Goal: Book appointment/travel/reservation

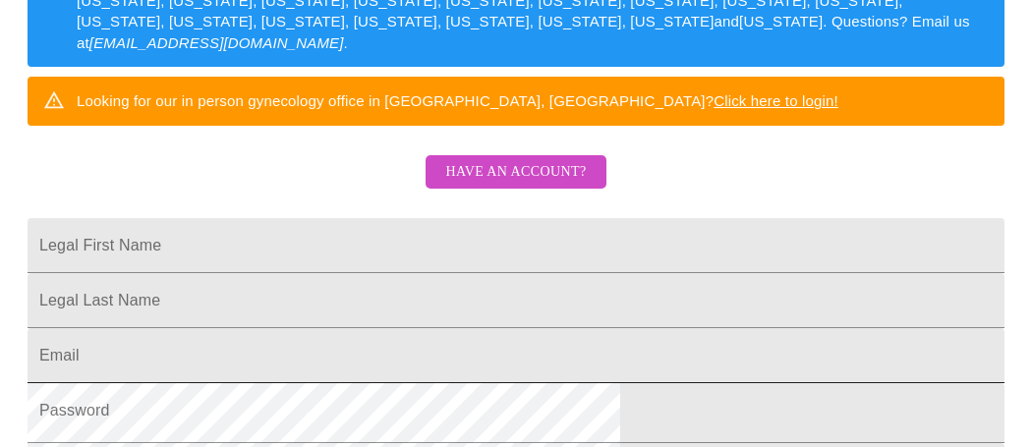
scroll to position [349, 0]
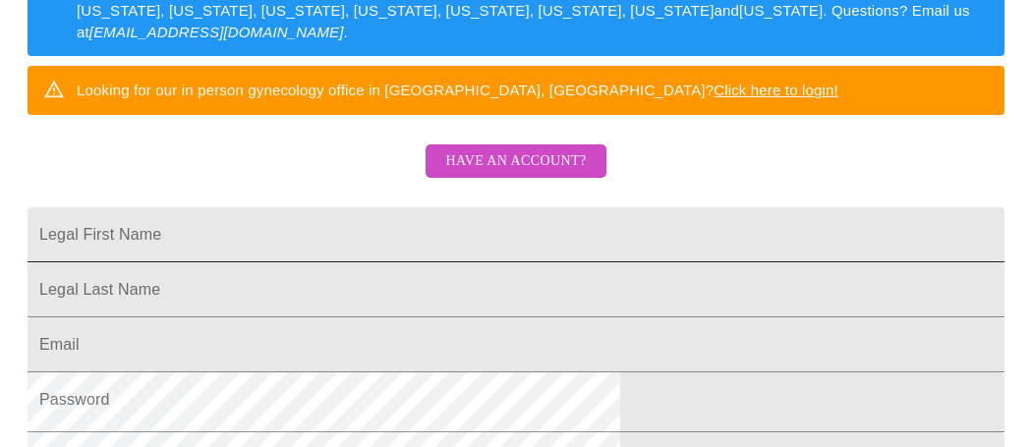
click at [464, 262] on input "Legal First Name" at bounding box center [516, 234] width 977 height 55
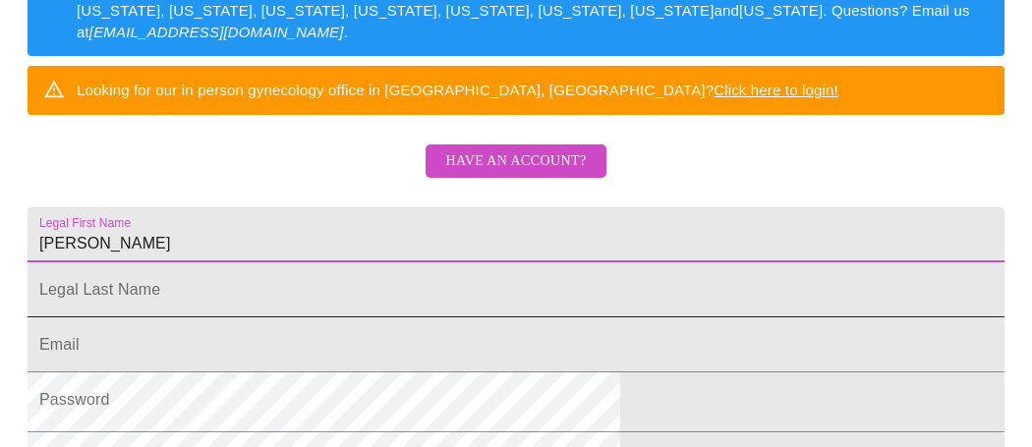
type input "[PERSON_NAME]"
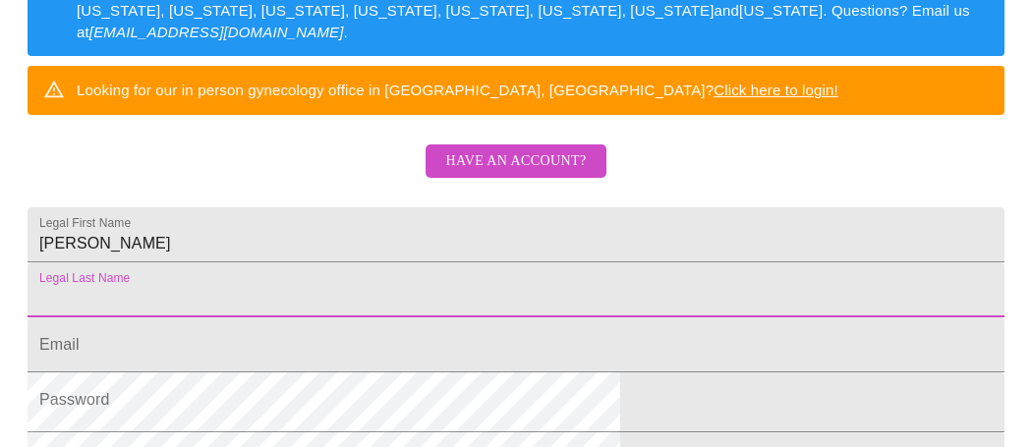
click at [451, 317] on input "Legal First Name" at bounding box center [516, 289] width 977 height 55
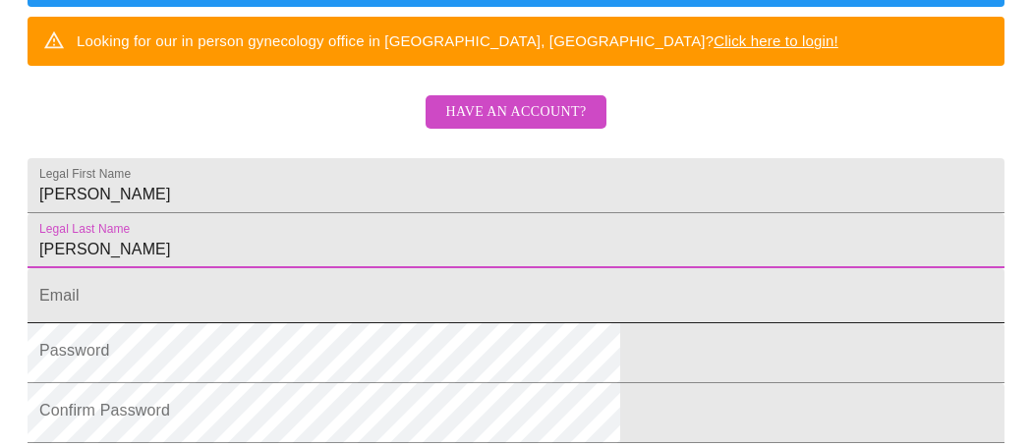
scroll to position [424, 0]
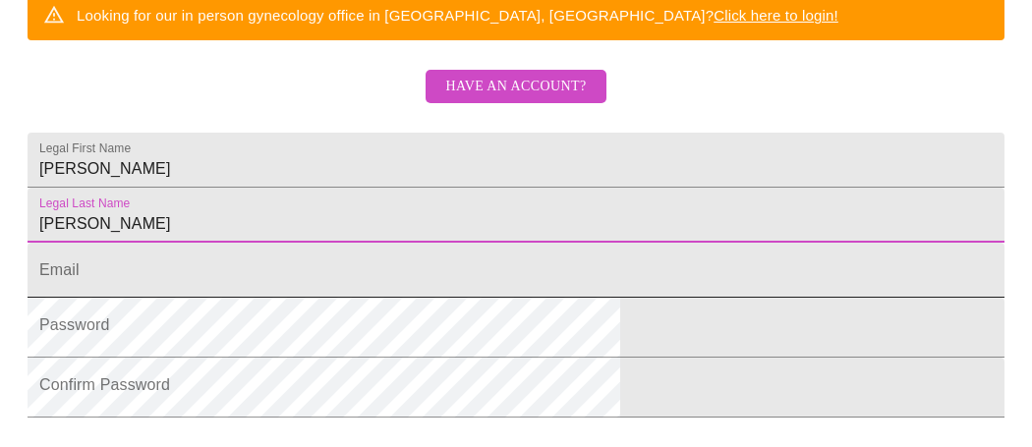
type input "[PERSON_NAME]"
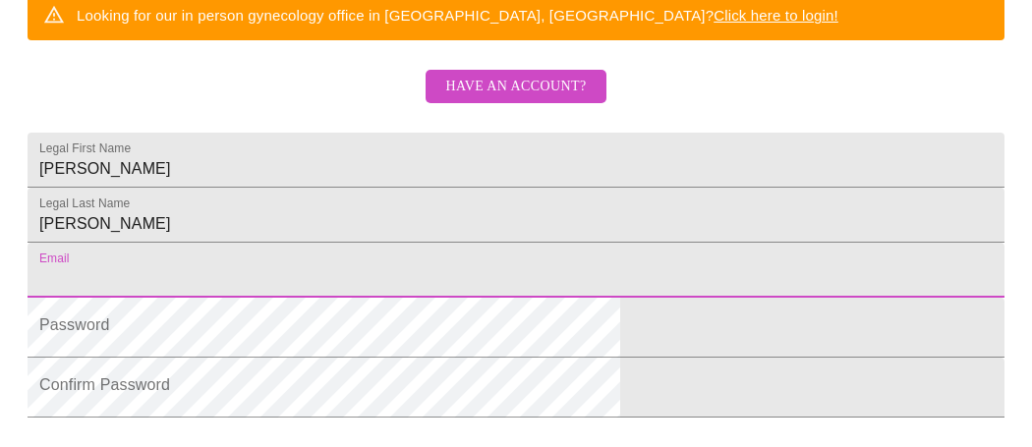
click at [355, 298] on input "Legal First Name" at bounding box center [516, 270] width 977 height 55
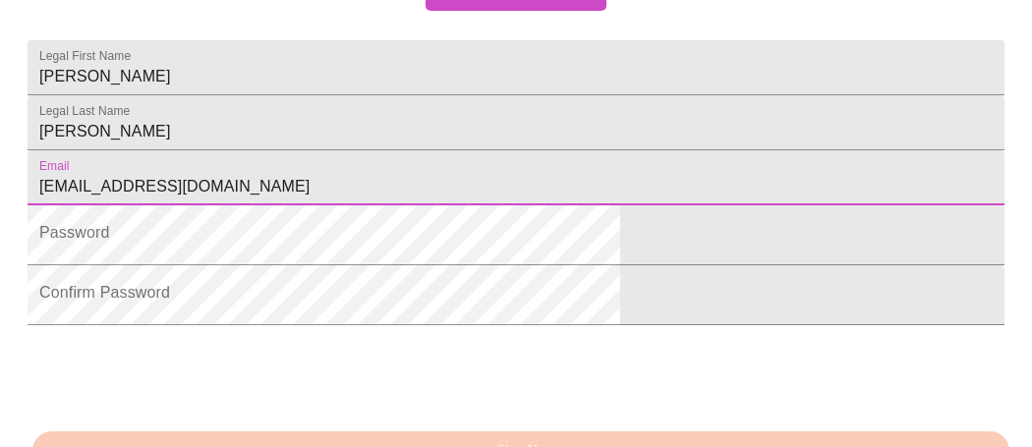
scroll to position [518, 0]
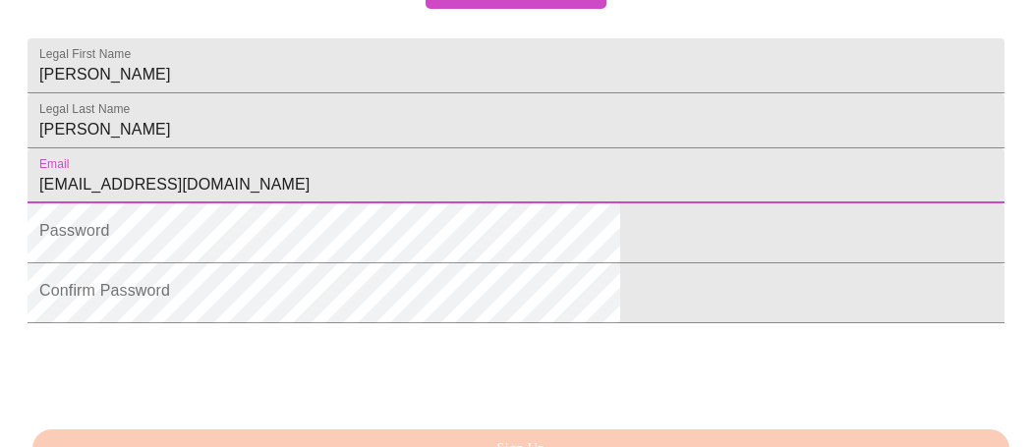
type input "[EMAIL_ADDRESS][DOMAIN_NAME]"
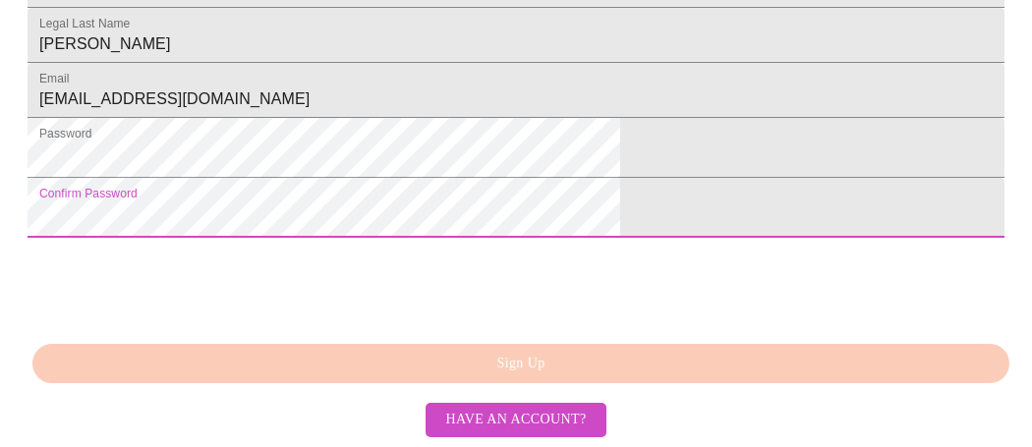
scroll to position [745, 0]
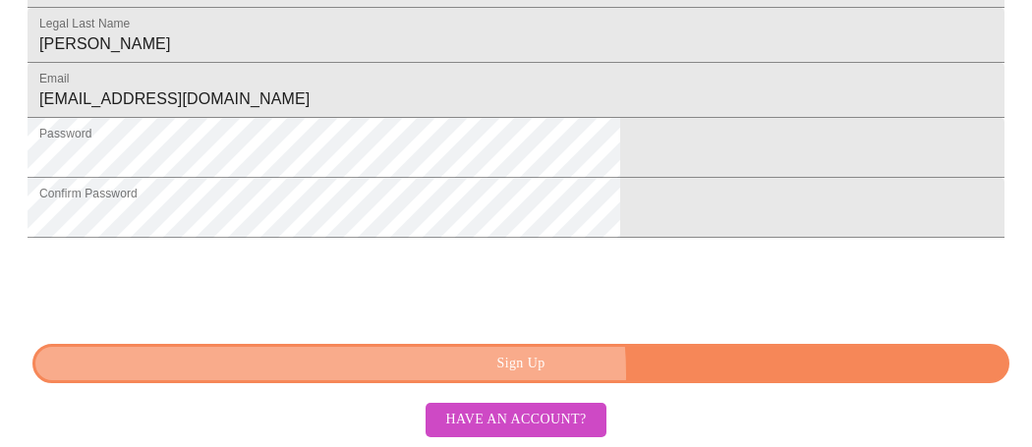
click at [499, 363] on span "Sign Up" at bounding box center [521, 364] width 932 height 25
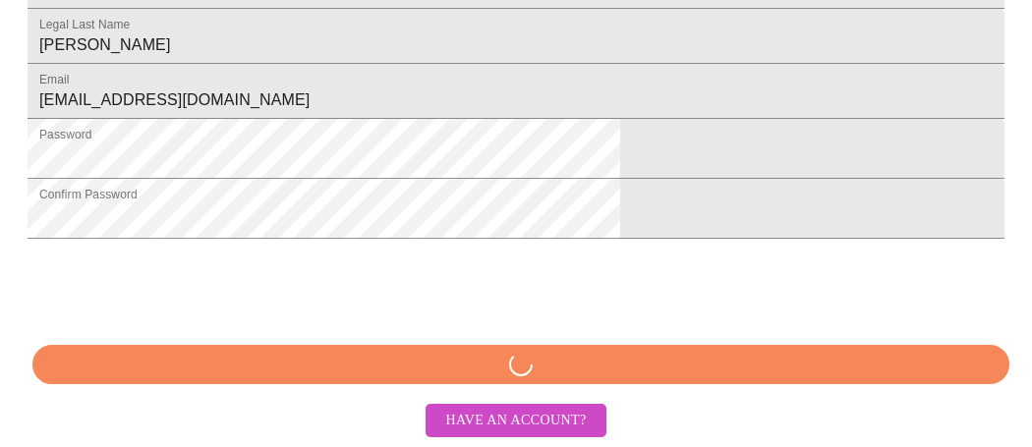
scroll to position [738, 0]
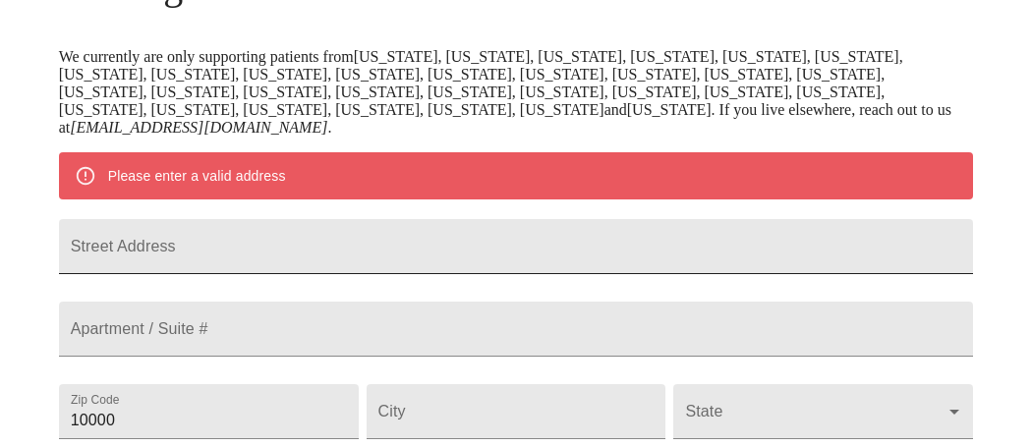
scroll to position [366, 0]
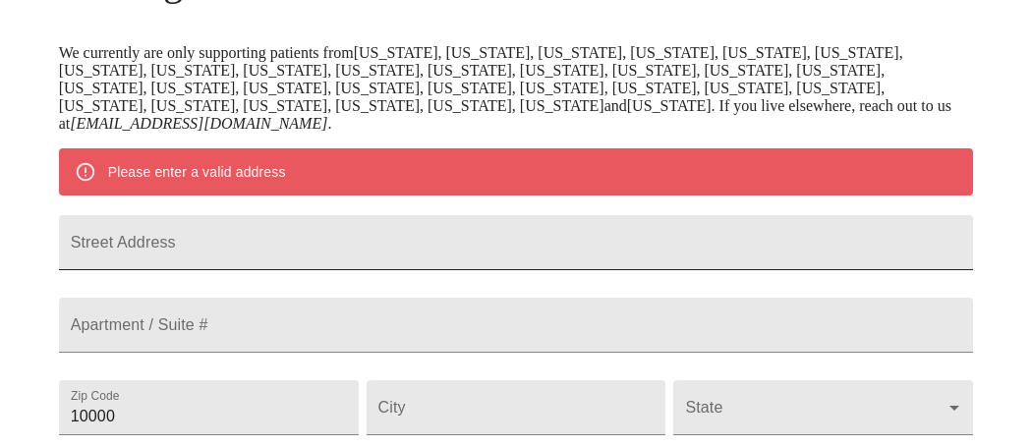
click at [514, 270] on input "Street Address" at bounding box center [516, 242] width 915 height 55
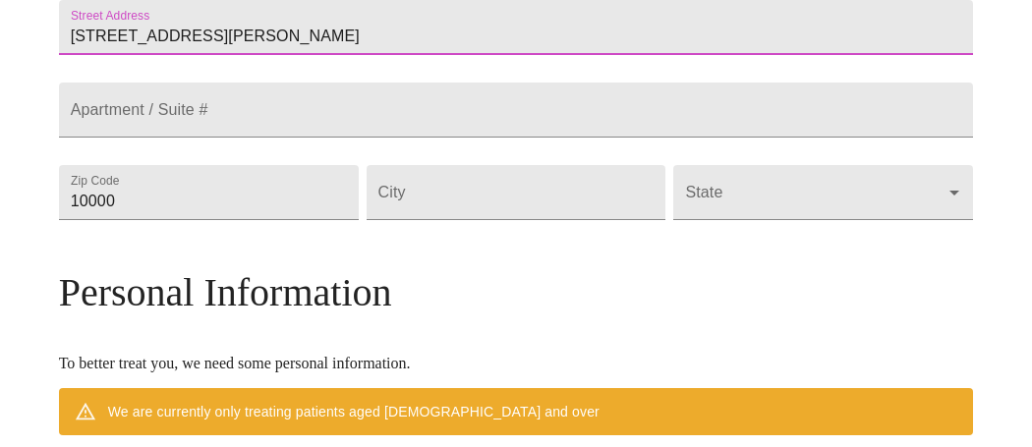
scroll to position [594, 0]
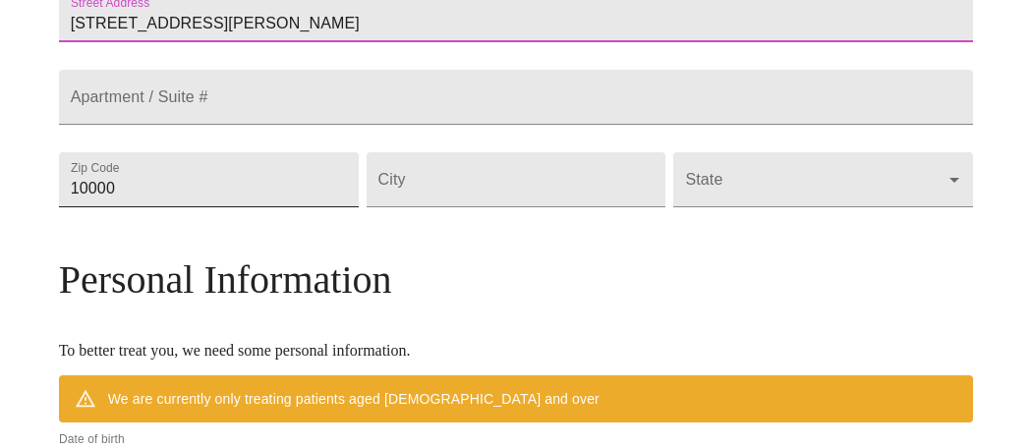
type input "[STREET_ADDRESS][PERSON_NAME]"
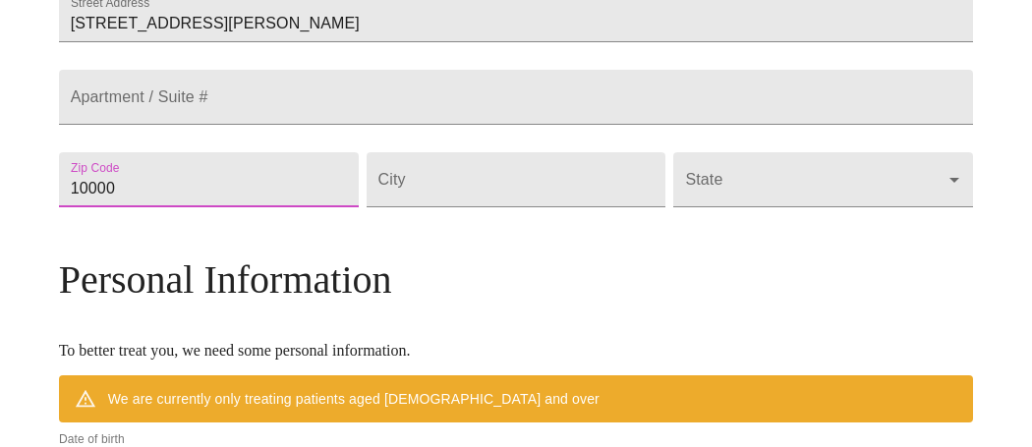
drag, startPoint x: 269, startPoint y: 289, endPoint x: 134, endPoint y: 294, distance: 135.7
click at [134, 294] on div "MyMenopauseRx Welcome to MyMenopauseRx Since it's your first time here, you'll …" at bounding box center [516, 198] width 915 height 1568
type input "44281"
click at [513, 207] on input "Street Address" at bounding box center [517, 179] width 300 height 55
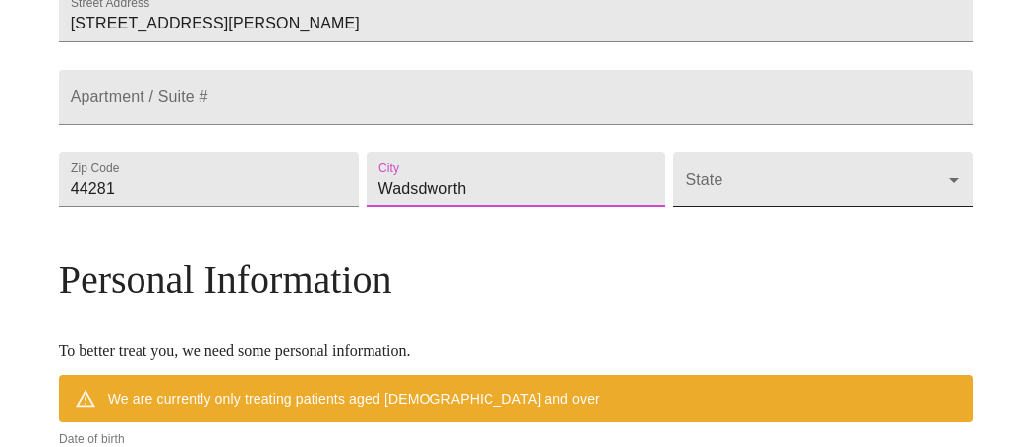
type input "Wadsdworth"
click at [686, 274] on body "MyMenopauseRx Welcome to MyMenopauseRx Since it's your first time here, you'll …" at bounding box center [516, 198] width 1016 height 1568
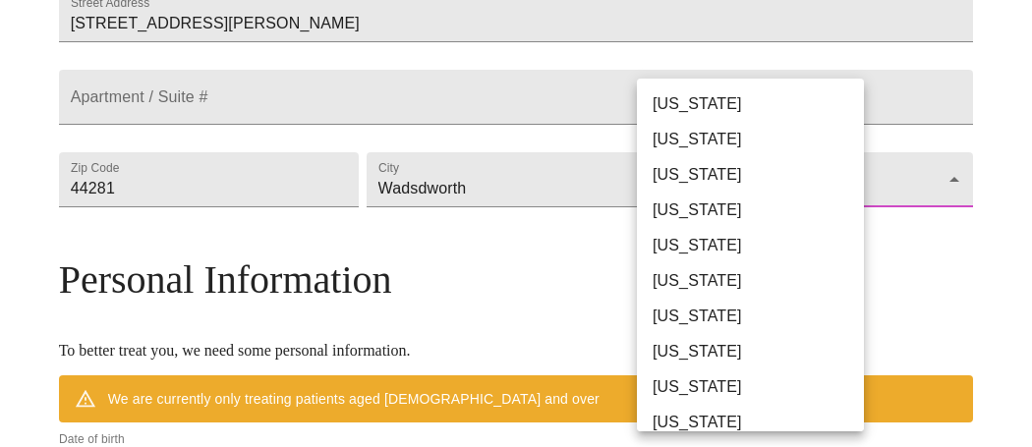
scroll to position [1254, 0]
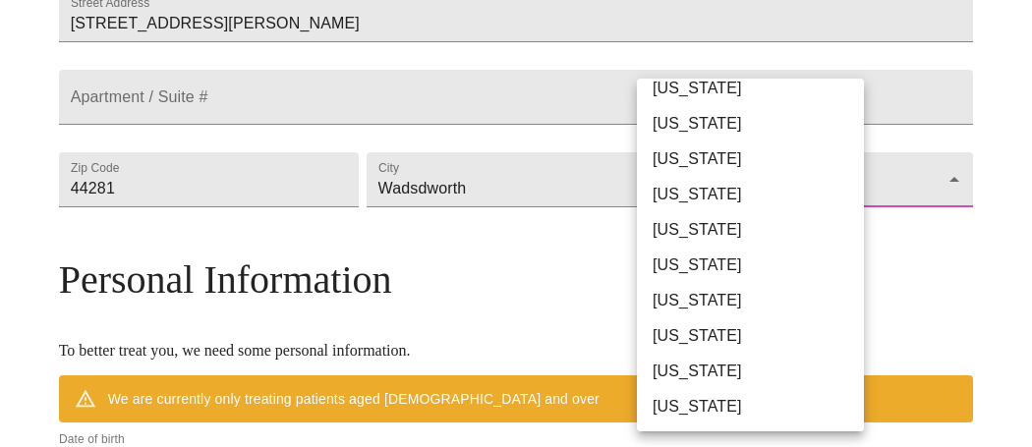
click at [691, 71] on li "[US_STATE]" at bounding box center [750, 52] width 227 height 35
type input "[US_STATE]"
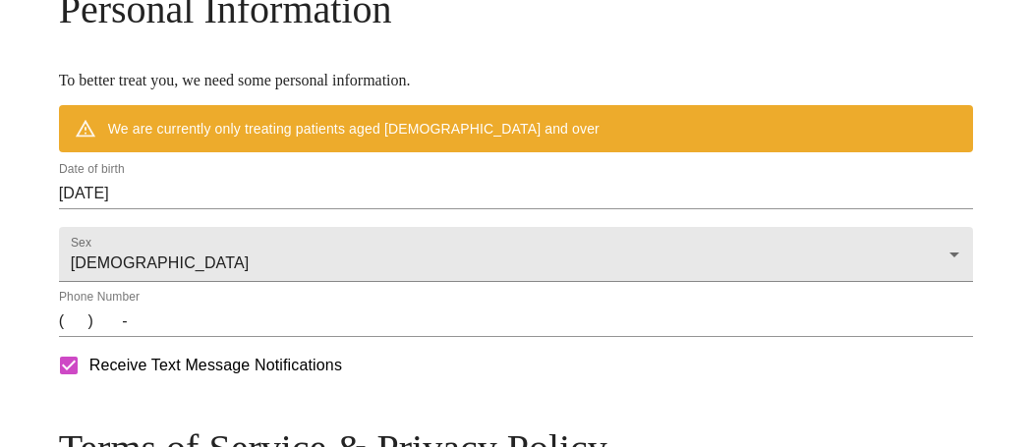
scroll to position [839, 0]
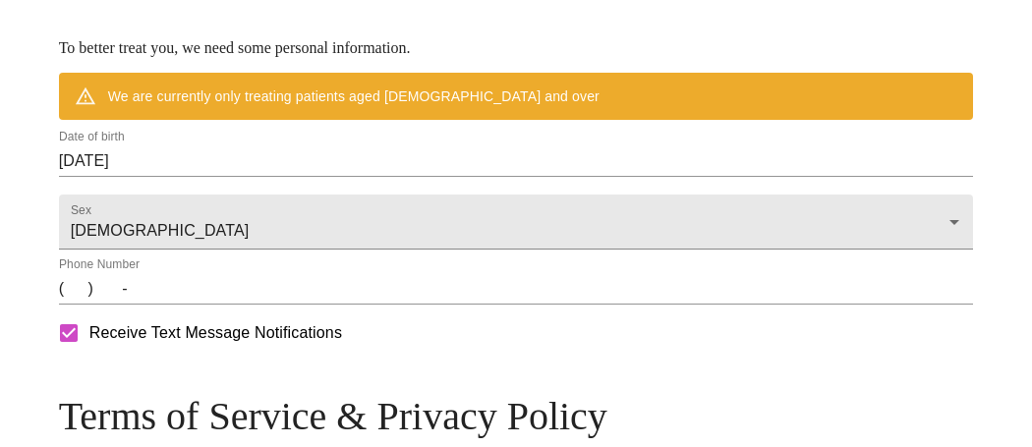
click at [290, 177] on input "[DATE]" at bounding box center [516, 160] width 915 height 31
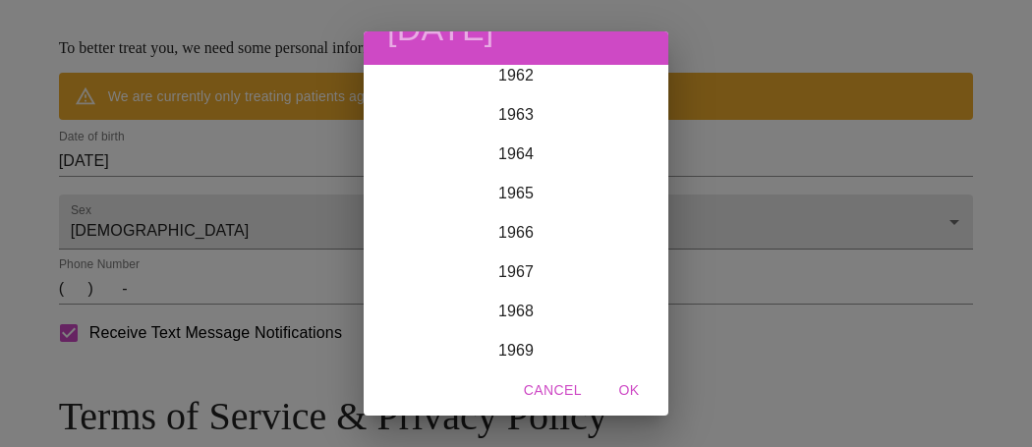
scroll to position [2534, 0]
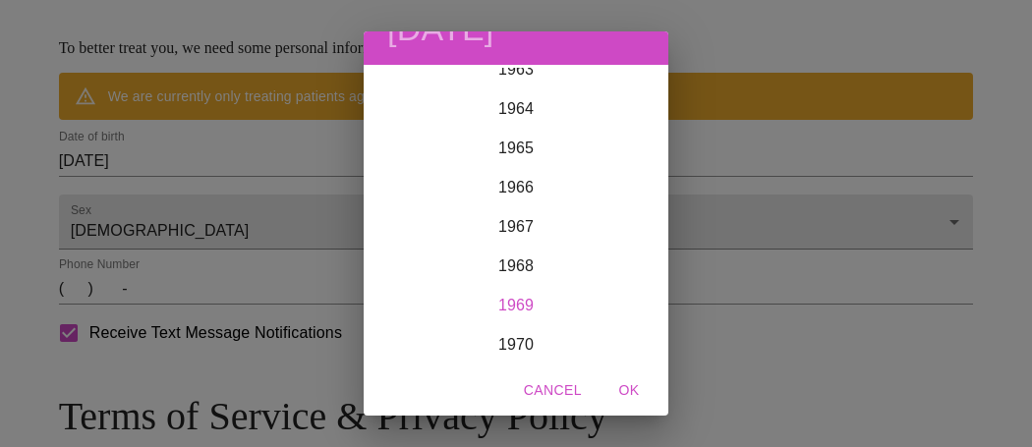
click at [519, 287] on div "1969" at bounding box center [516, 305] width 305 height 39
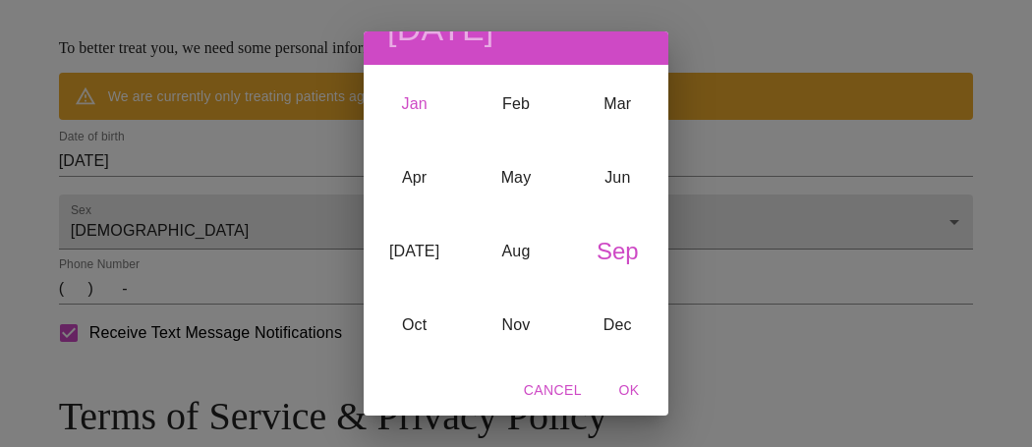
click at [418, 94] on div "Jan" at bounding box center [414, 105] width 101 height 74
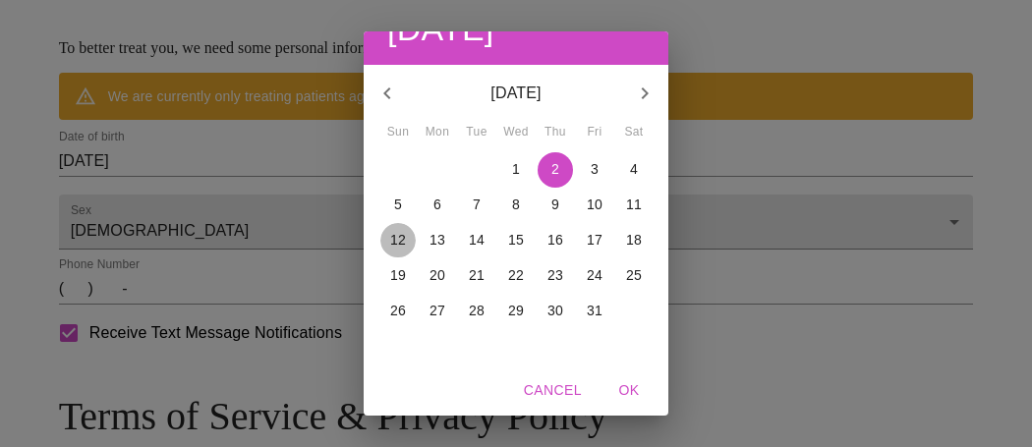
click at [394, 232] on p "12" at bounding box center [398, 240] width 16 height 20
click at [641, 384] on span "OK" at bounding box center [628, 390] width 47 height 25
type input "[DATE]"
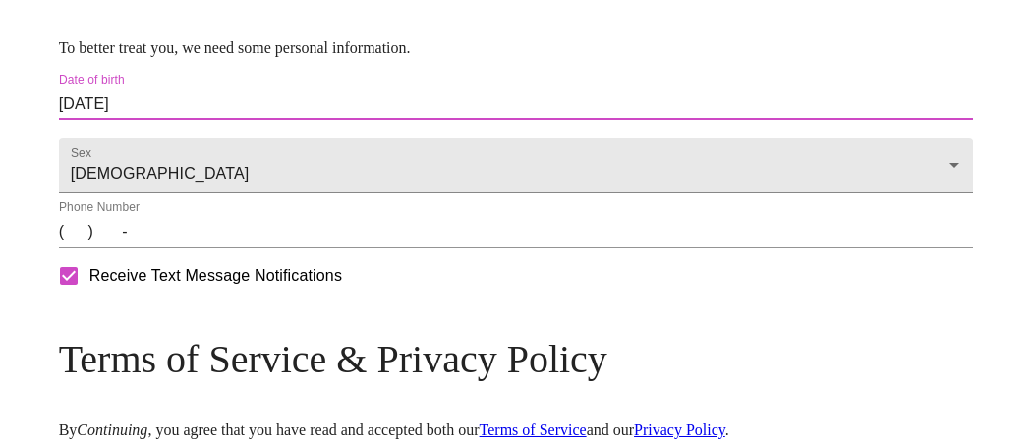
click at [200, 248] on input "(   )    -" at bounding box center [516, 231] width 915 height 31
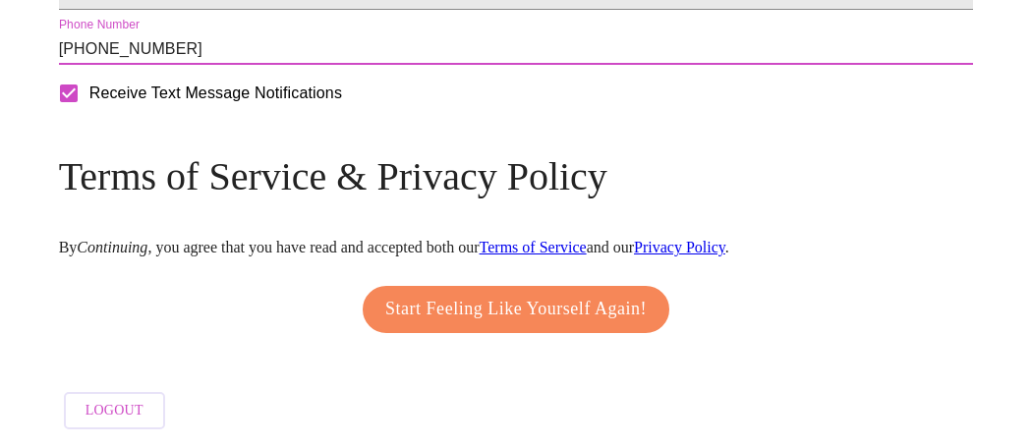
scroll to position [1119, 0]
type input "[PHONE_NUMBER]"
click at [541, 325] on span "Start Feeling Like Yourself Again!" at bounding box center [515, 309] width 261 height 31
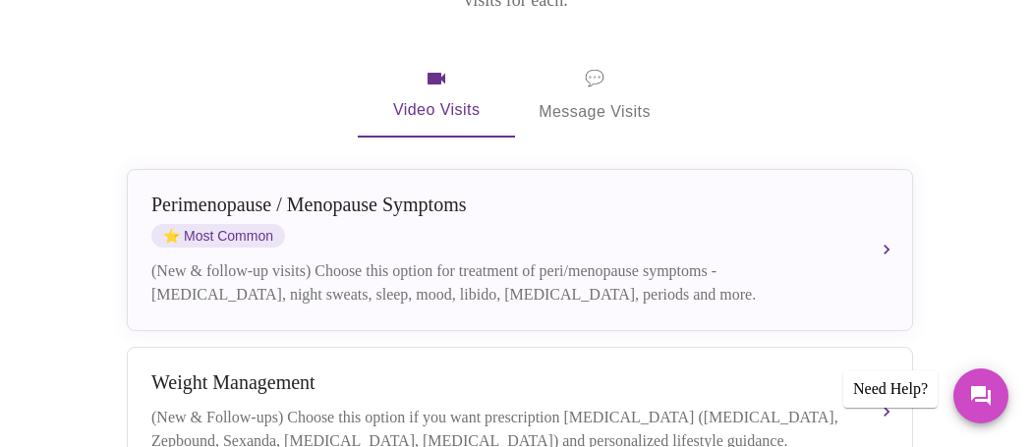
scroll to position [375, 0]
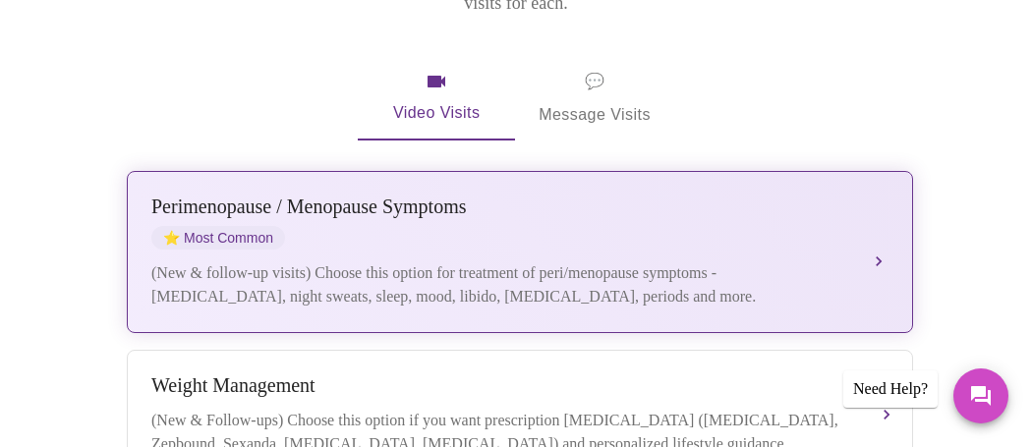
click at [512, 286] on button "[MEDICAL_DATA] / Menopause Symptoms ⭐ Most Common (New & follow-up visits) Choo…" at bounding box center [520, 252] width 786 height 162
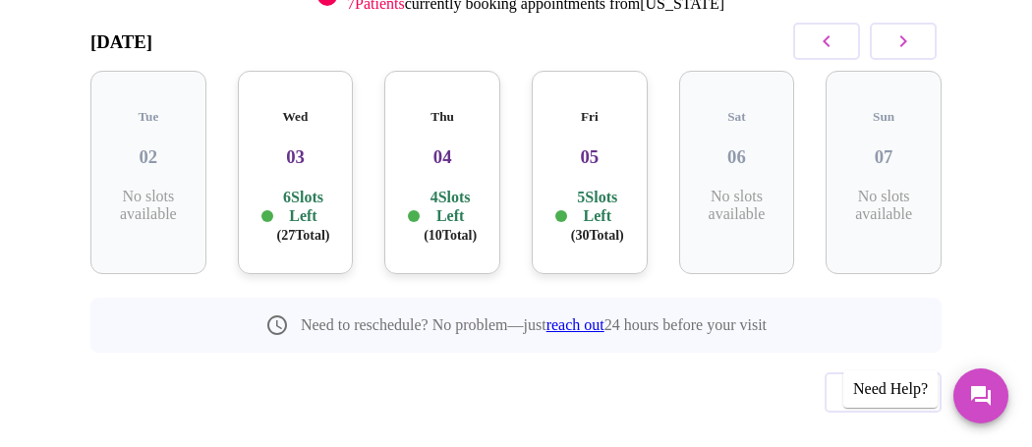
scroll to position [322, 0]
click at [310, 227] on p "6 Slots Left ( 27 Total)" at bounding box center [303, 216] width 53 height 57
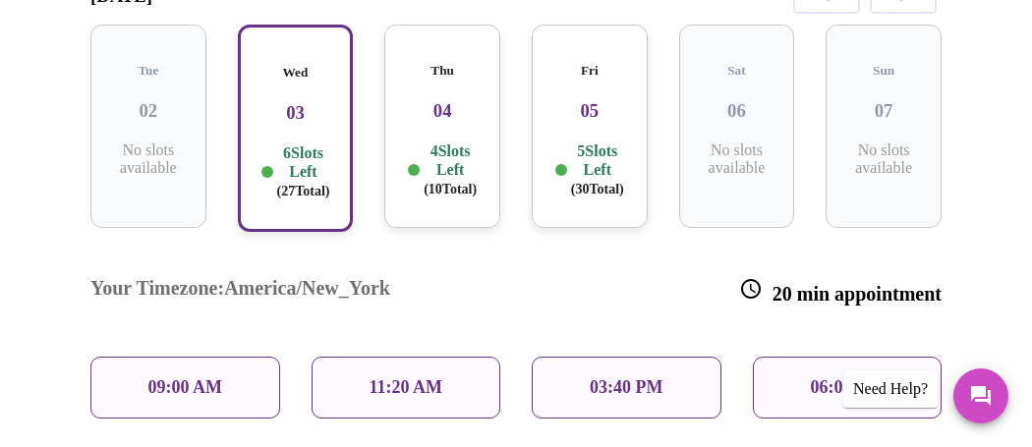
scroll to position [461, 0]
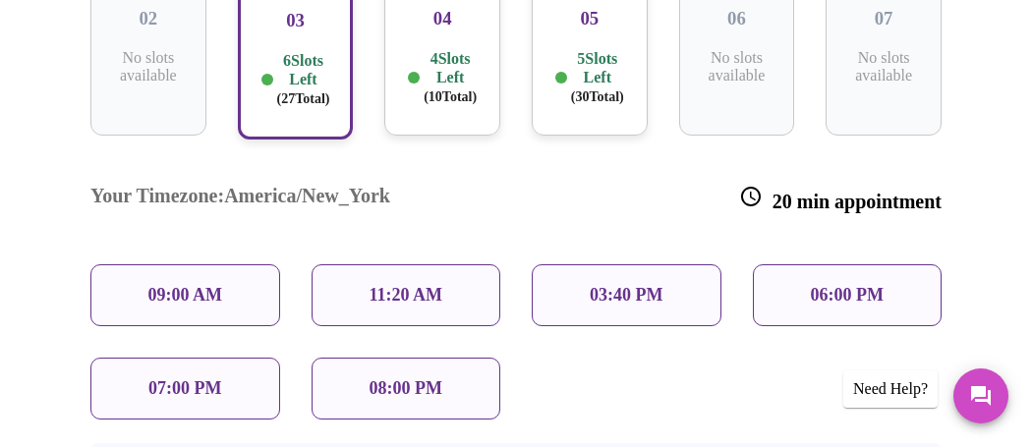
click at [427, 89] on p "4 Slots Left ( 10 Total)" at bounding box center [450, 77] width 53 height 57
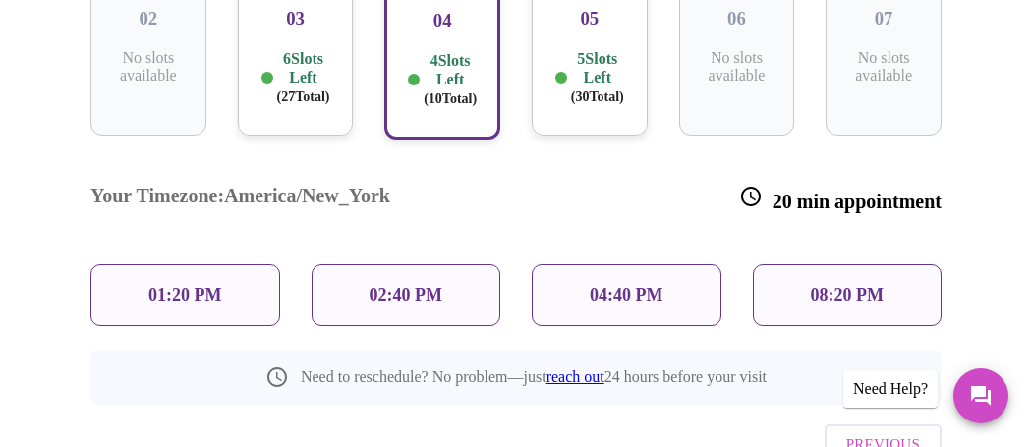
click at [563, 264] on div "04:40 PM" at bounding box center [627, 295] width 190 height 62
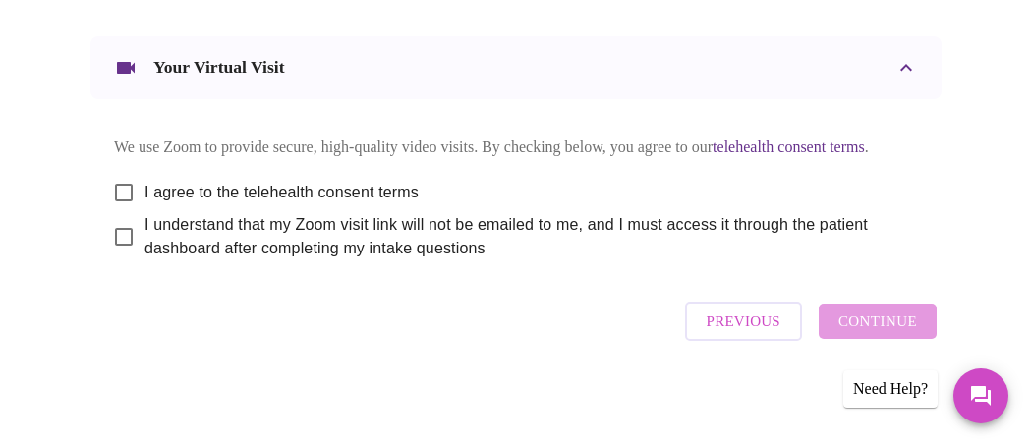
scroll to position [1262, 0]
click at [121, 213] on input "I agree to the telehealth consent terms" at bounding box center [123, 192] width 41 height 41
checkbox input "true"
click at [123, 257] on input "I understand that my Zoom visit link will not be emailed to me, and I must acce…" at bounding box center [123, 236] width 41 height 41
checkbox input "true"
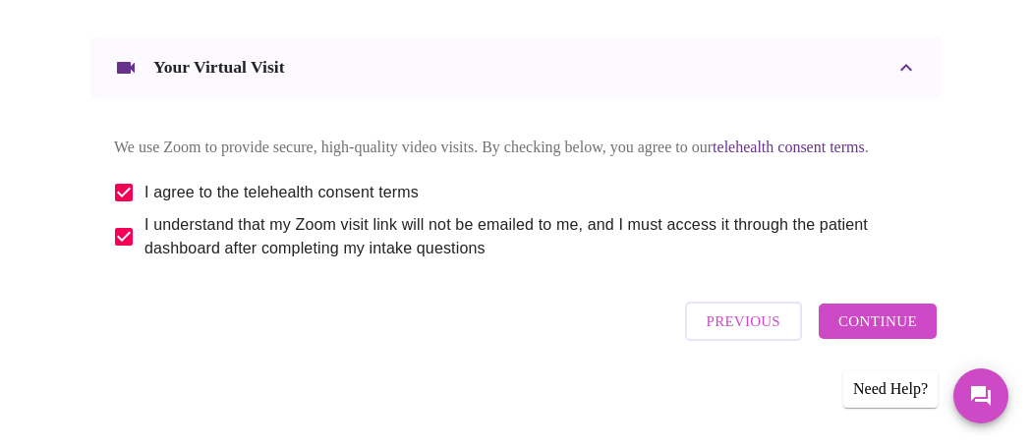
scroll to position [1332, 0]
click at [885, 325] on span "Continue" at bounding box center [877, 322] width 79 height 26
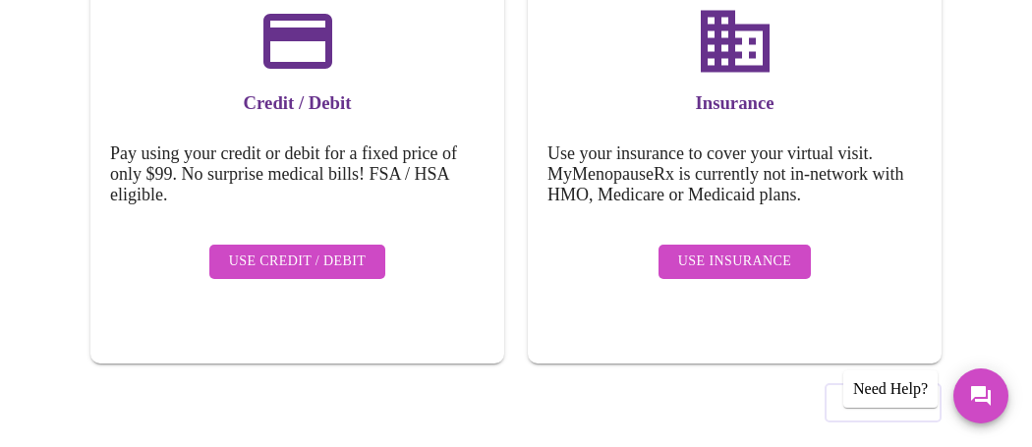
scroll to position [371, 0]
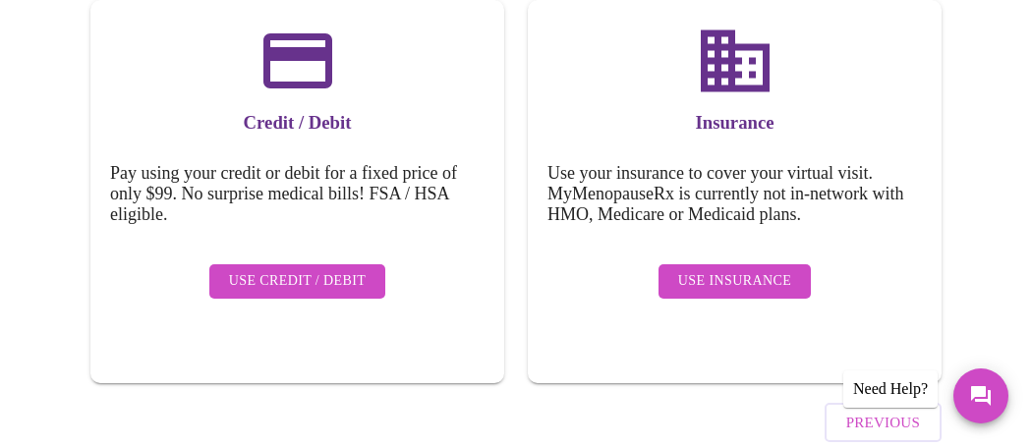
click at [783, 290] on span "Use Insurance" at bounding box center [734, 281] width 113 height 25
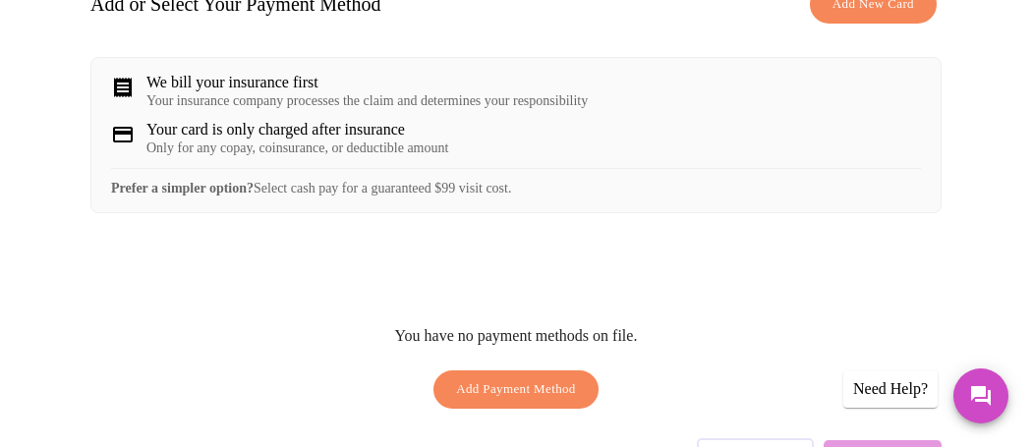
scroll to position [356, 0]
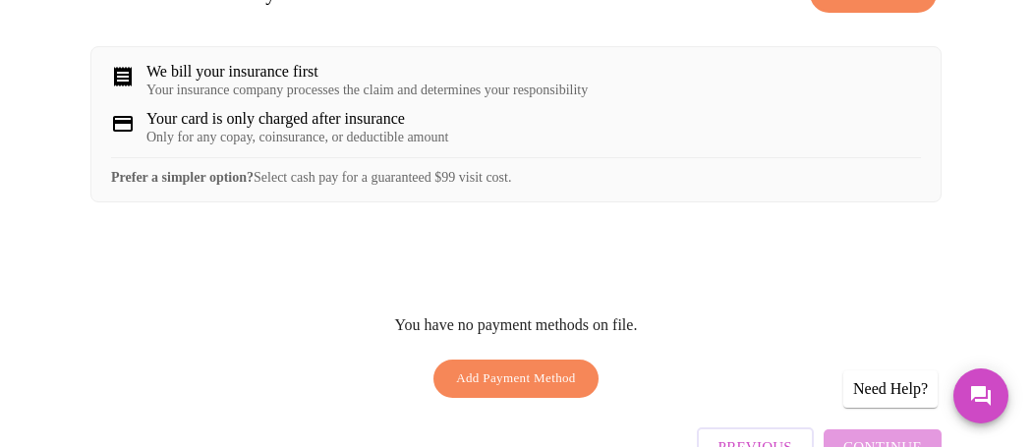
click at [567, 390] on span "Add Payment Method" at bounding box center [516, 379] width 120 height 23
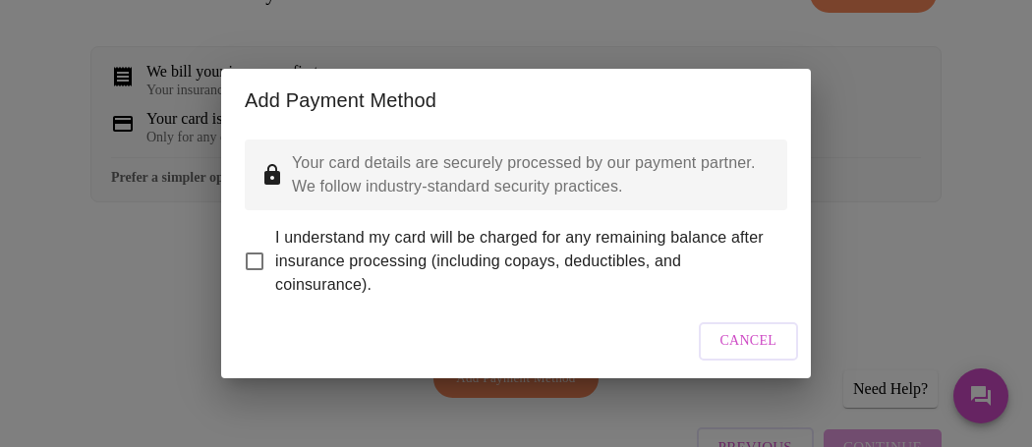
click at [255, 282] on input "I understand my card will be charged for any remaining balance after insurance …" at bounding box center [254, 261] width 41 height 41
checkbox input "true"
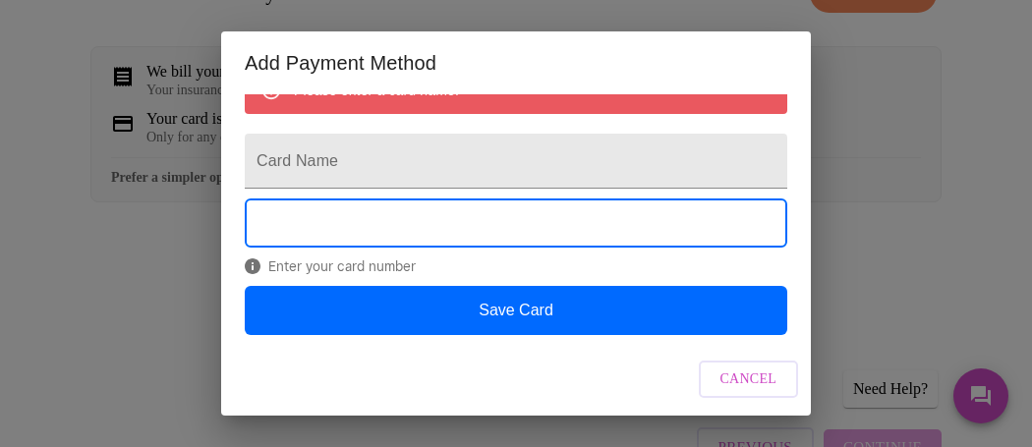
scroll to position [326, 0]
click at [488, 141] on input "Card Name" at bounding box center [516, 161] width 542 height 55
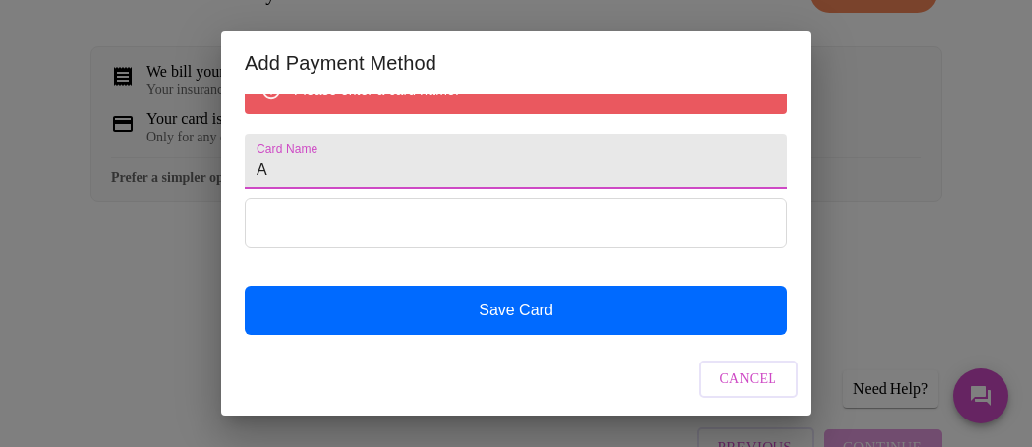
scroll to position [264, 0]
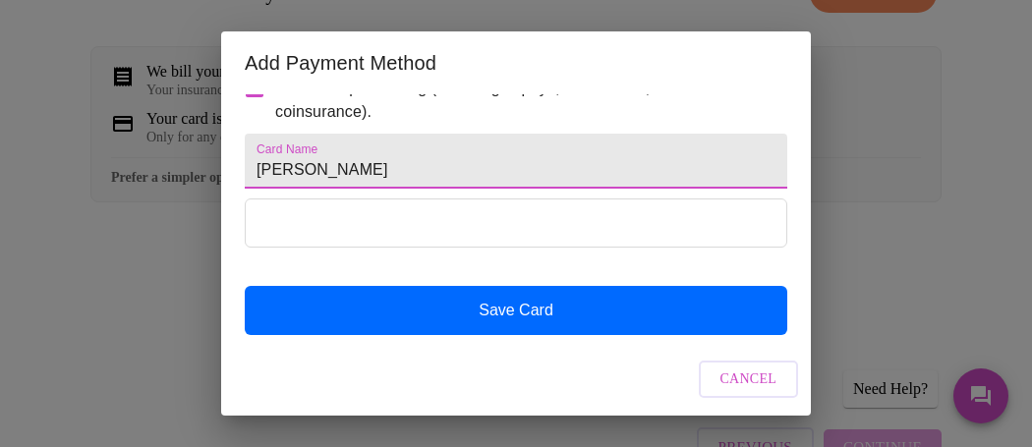
type input "[PERSON_NAME]"
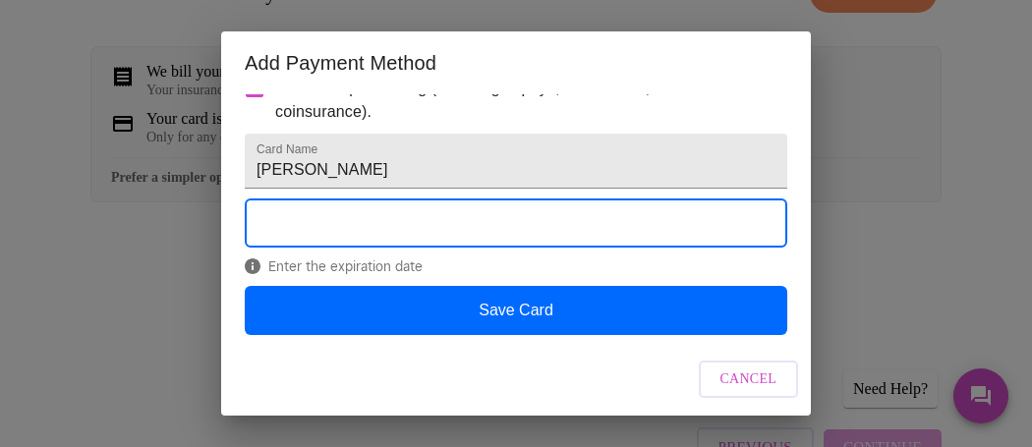
click at [972, 205] on div "Add Payment Method Your card details are securely processed by our payment part…" at bounding box center [516, 223] width 1032 height 447
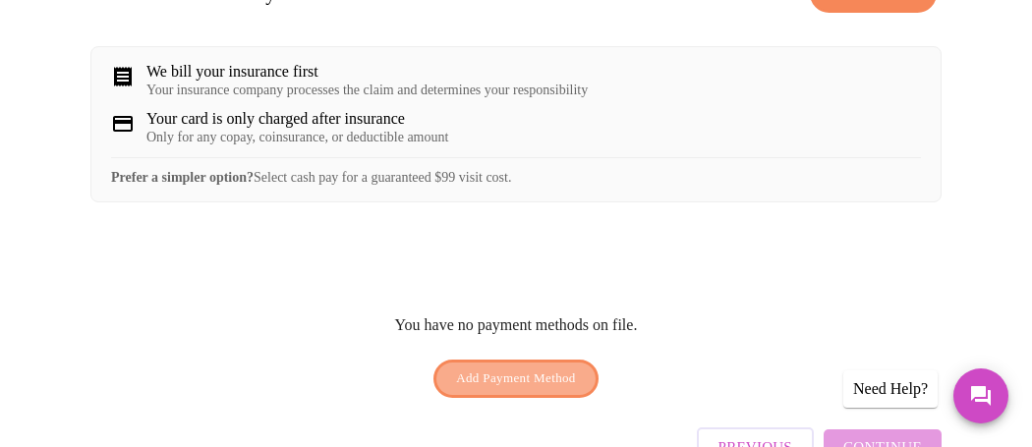
click at [483, 390] on span "Add Payment Method" at bounding box center [516, 379] width 120 height 23
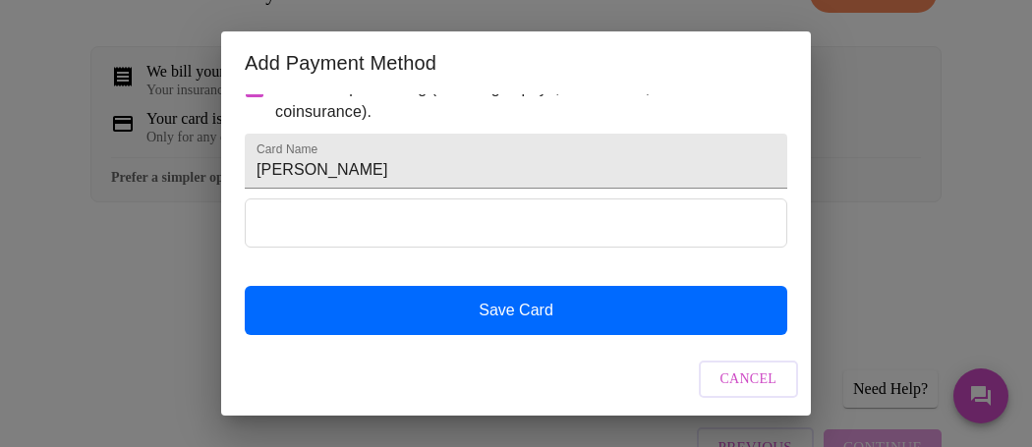
click at [900, 211] on div "Add Payment Method Your card details are securely processed by our payment part…" at bounding box center [516, 223] width 1032 height 447
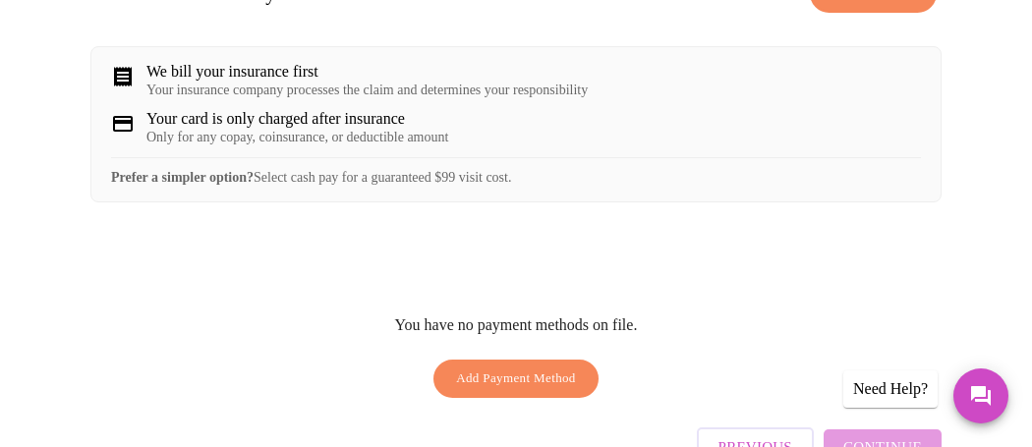
click at [523, 390] on span "Add Payment Method" at bounding box center [516, 379] width 120 height 23
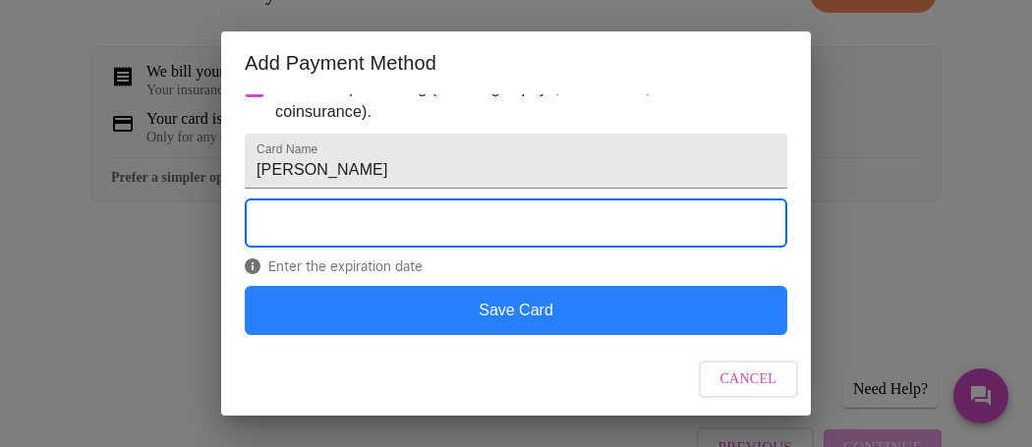
click at [363, 304] on button "Save Card" at bounding box center [516, 310] width 542 height 49
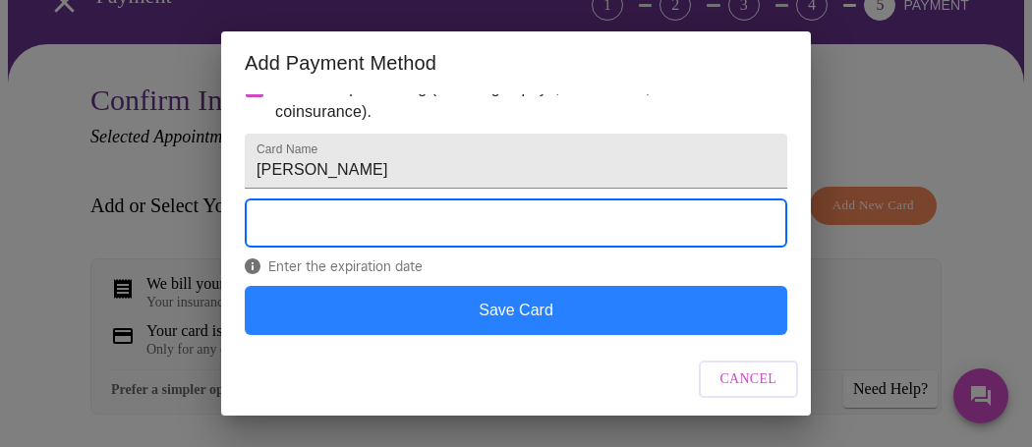
click at [329, 299] on button "Save Card" at bounding box center [516, 310] width 542 height 49
click at [349, 298] on button "Save Card" at bounding box center [516, 310] width 542 height 49
click at [478, 301] on button "Save Card" at bounding box center [516, 310] width 542 height 49
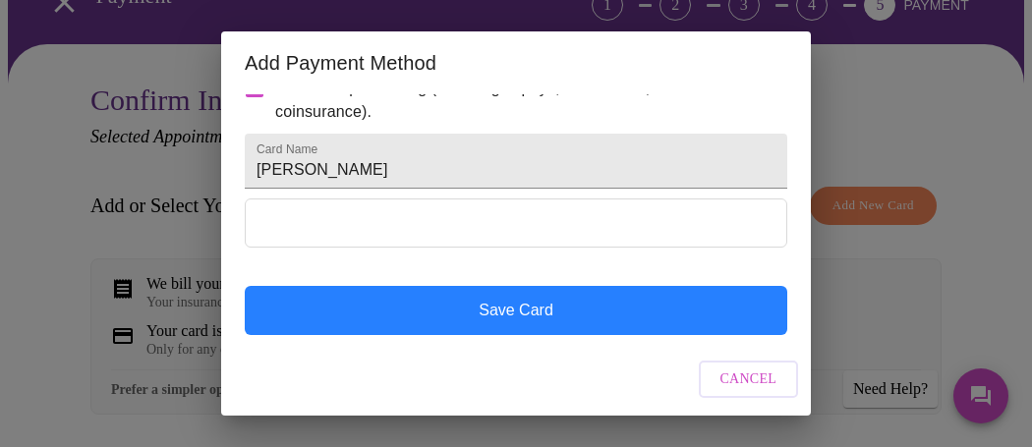
scroll to position [164, 0]
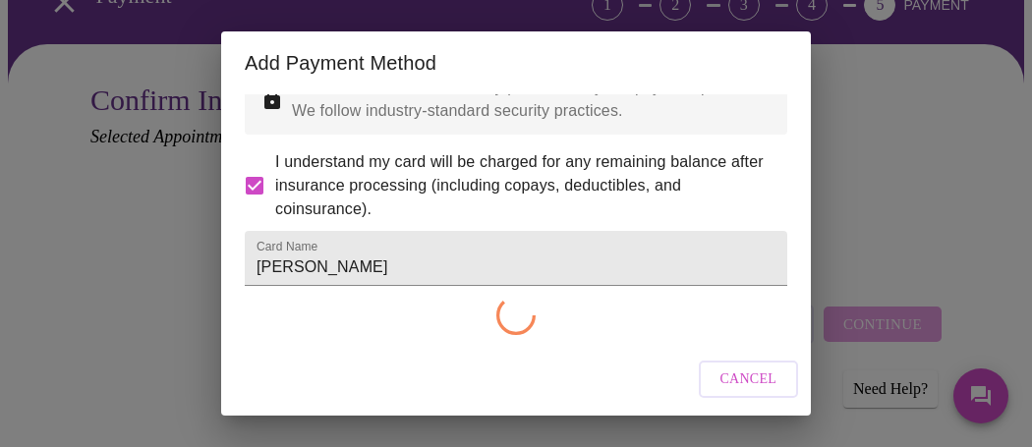
checkbox input "false"
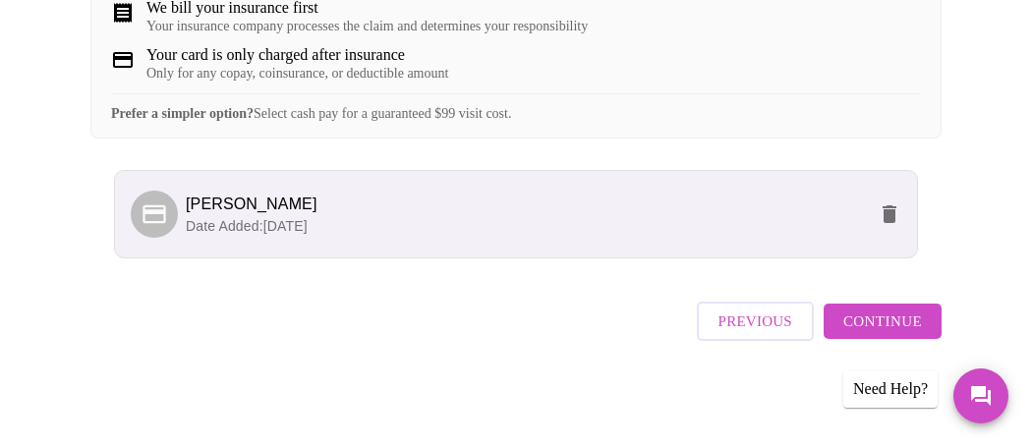
scroll to position [468, 0]
click at [869, 318] on span "Continue" at bounding box center [882, 322] width 79 height 26
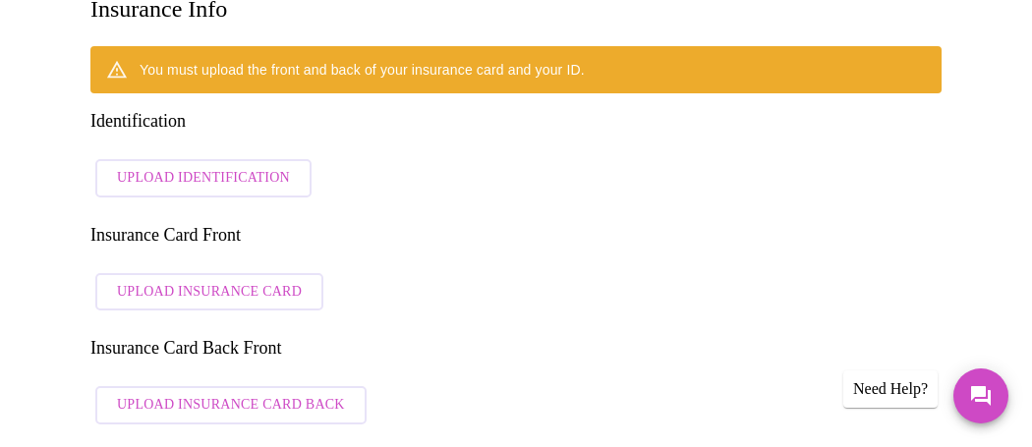
scroll to position [300, 0]
